Goal: Check status

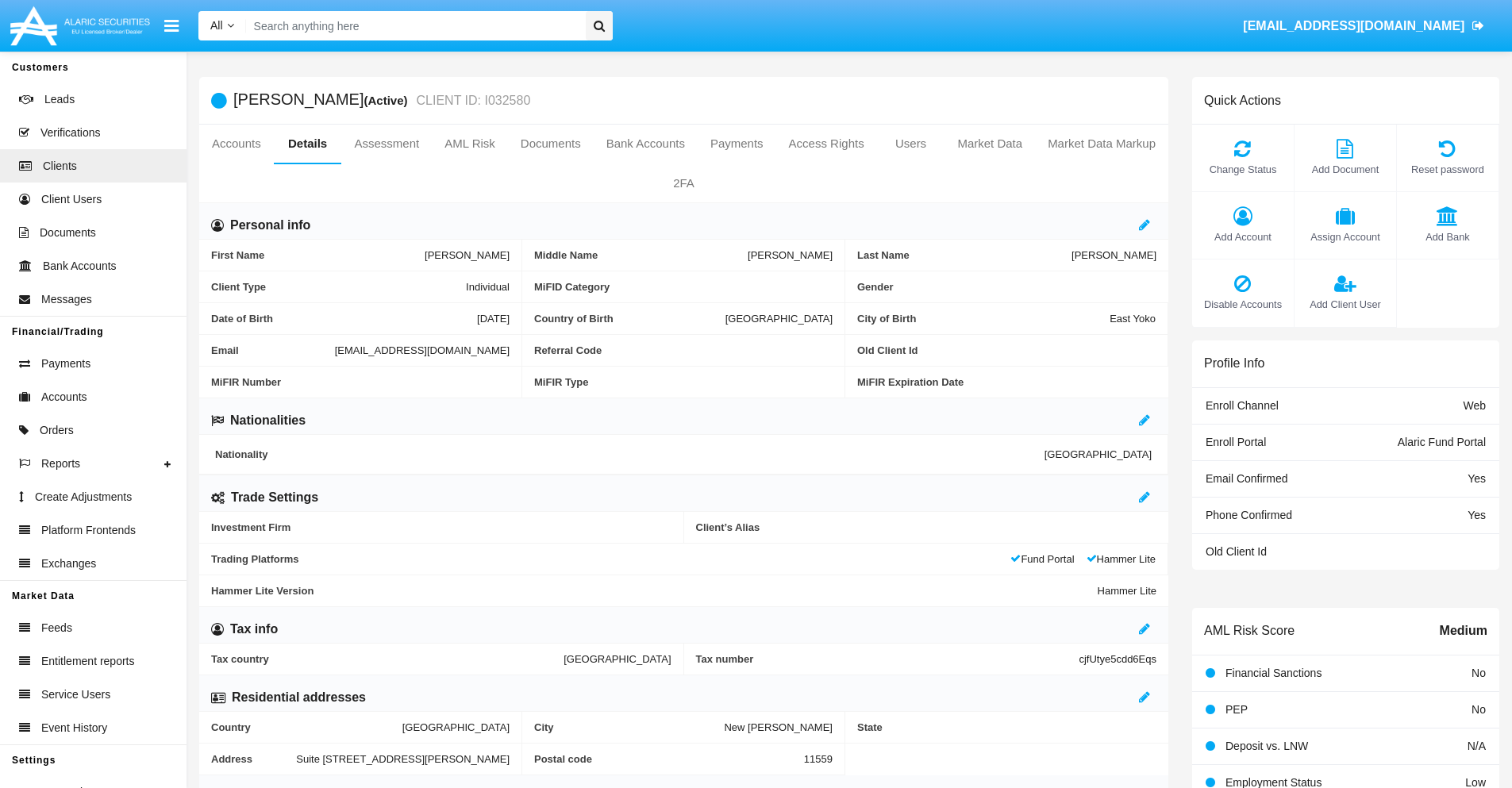
click at [236, 144] on link "Accounts" at bounding box center [236, 143] width 75 height 38
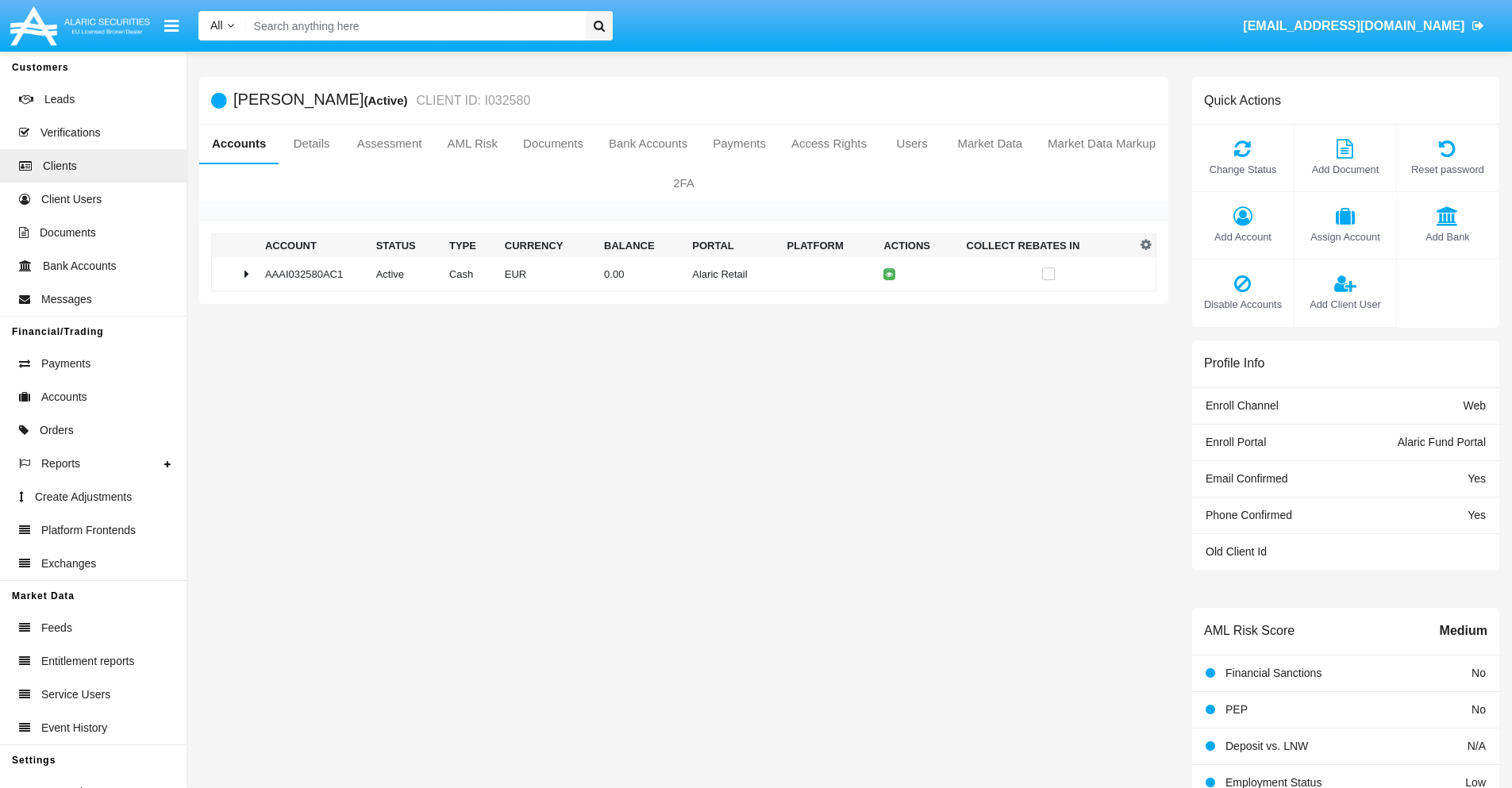
click at [678, 274] on td "0.00" at bounding box center [641, 274] width 88 height 34
click at [889, 307] on icon at bounding box center [892, 307] width 8 height 8
